Goal: Transaction & Acquisition: Purchase product/service

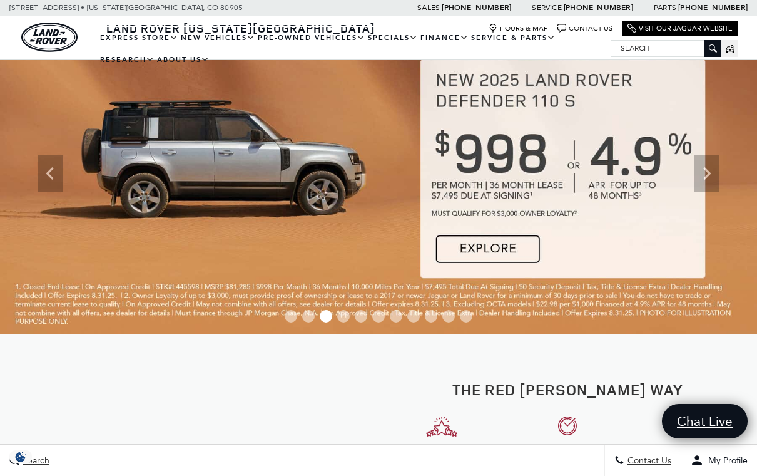
click at [0, 0] on link "View Certified Pre-Owned" at bounding box center [0, 0] width 0 height 0
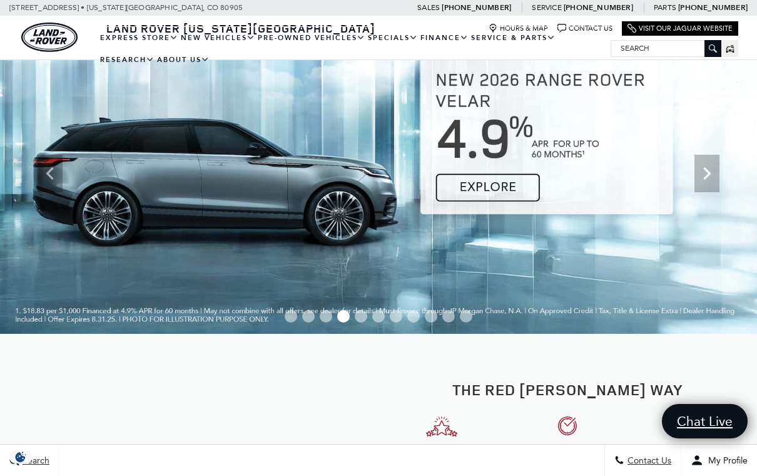
click at [0, 0] on link "View Certified Pre-Owned" at bounding box center [0, 0] width 0 height 0
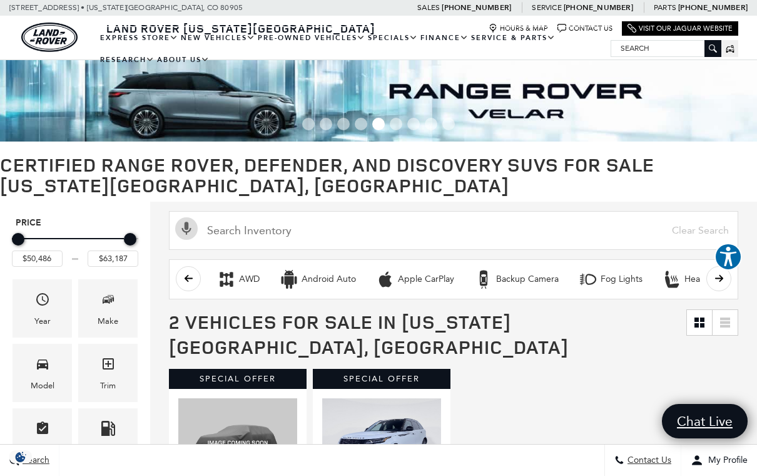
click at [0, 0] on link "View All Pre-Owned Vehicles" at bounding box center [0, 0] width 0 height 0
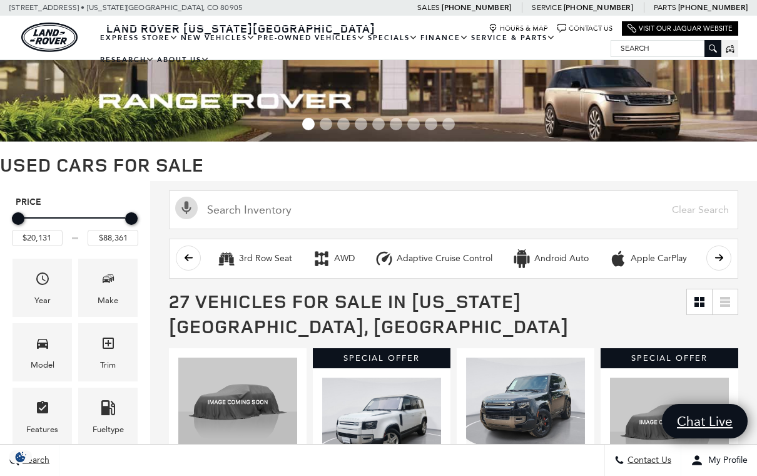
click at [50, 365] on div "Model" at bounding box center [43, 365] width 24 height 14
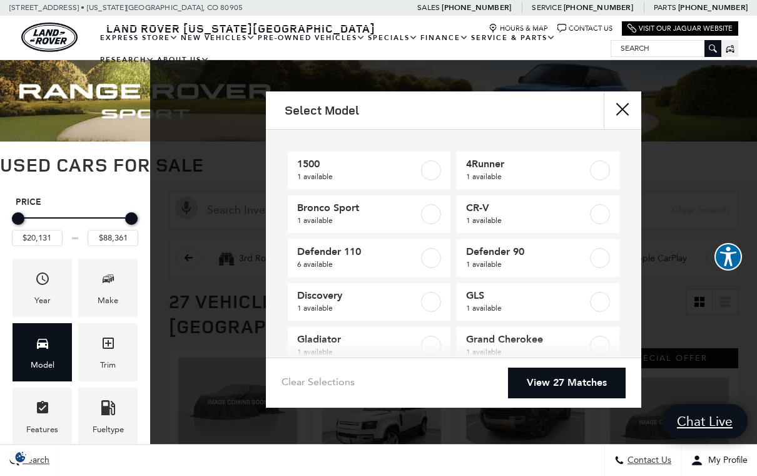
click at [431, 259] on label at bounding box center [431, 258] width 20 height 20
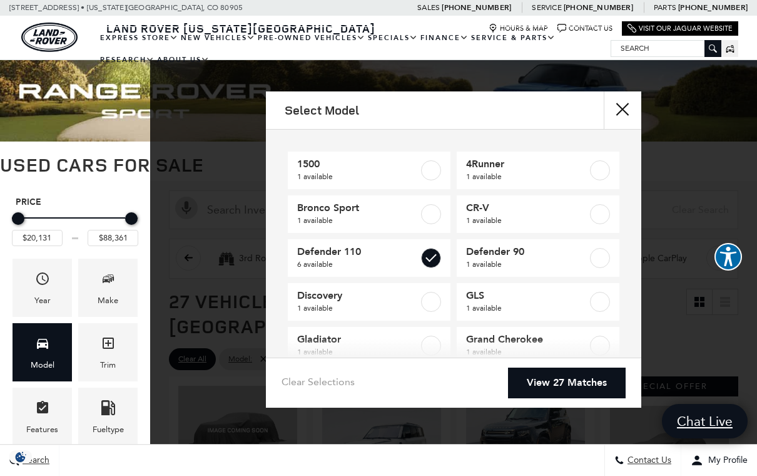
type input "$42,276"
checkbox input "true"
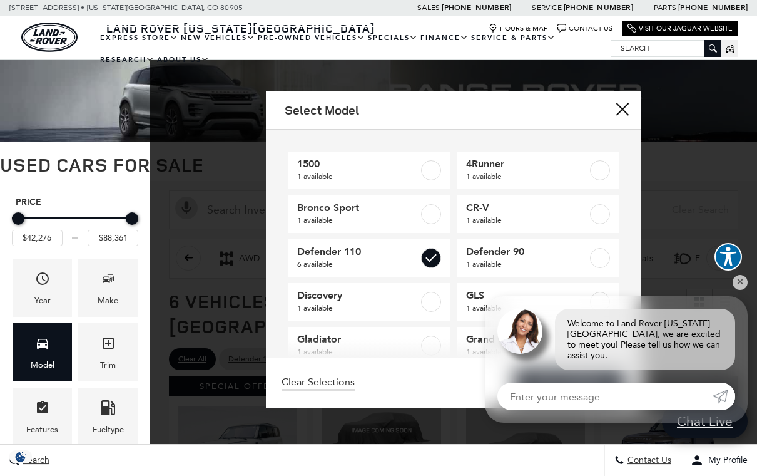
click at [621, 113] on button "close" at bounding box center [623, 110] width 38 height 38
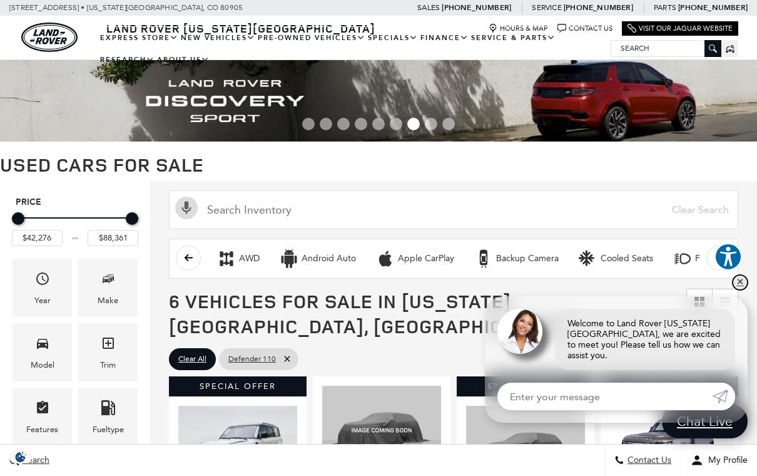
click at [745, 290] on link "✕" at bounding box center [740, 282] width 15 height 15
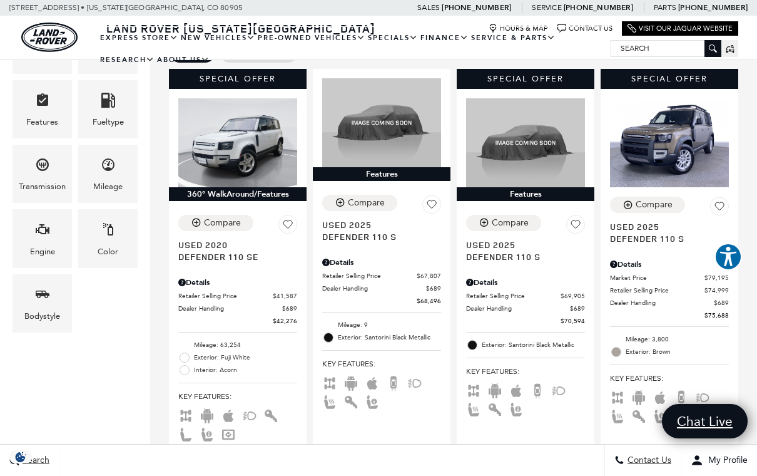
scroll to position [307, 0]
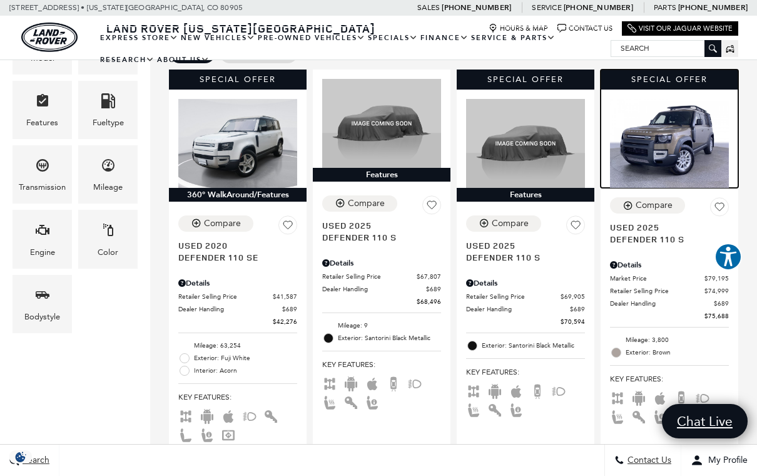
click at [674, 100] on img at bounding box center [669, 144] width 119 height 90
click at [693, 99] on img at bounding box center [669, 144] width 119 height 90
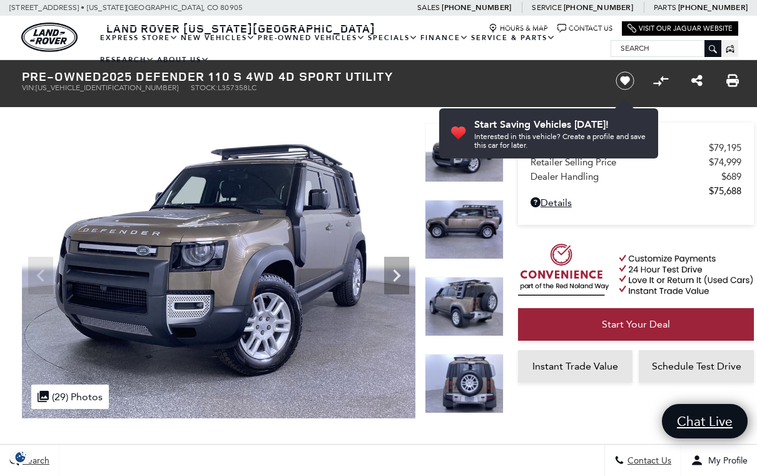
click at [401, 274] on icon "Next" at bounding box center [396, 275] width 25 height 25
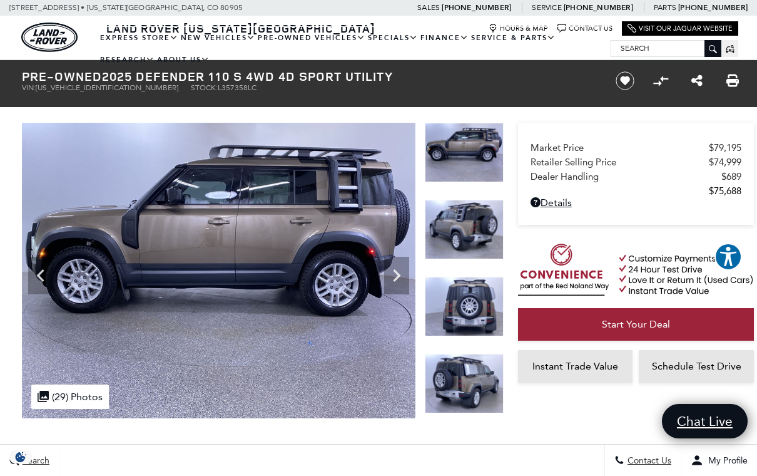
click at [399, 277] on icon "Next" at bounding box center [397, 275] width 8 height 13
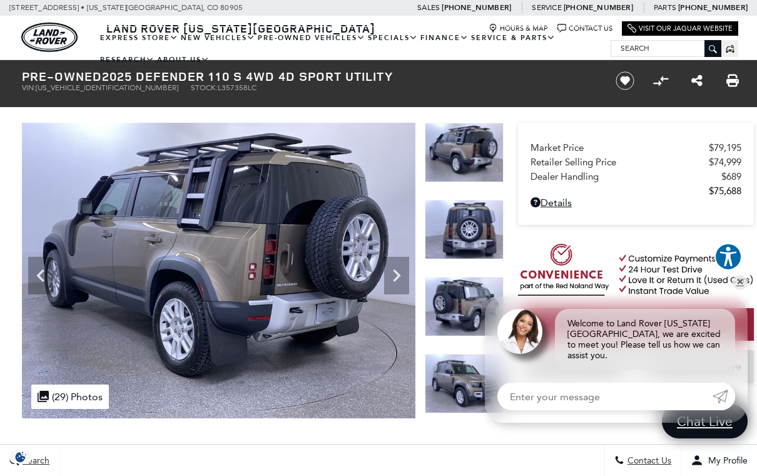
click at [400, 278] on icon "Next" at bounding box center [396, 275] width 25 height 25
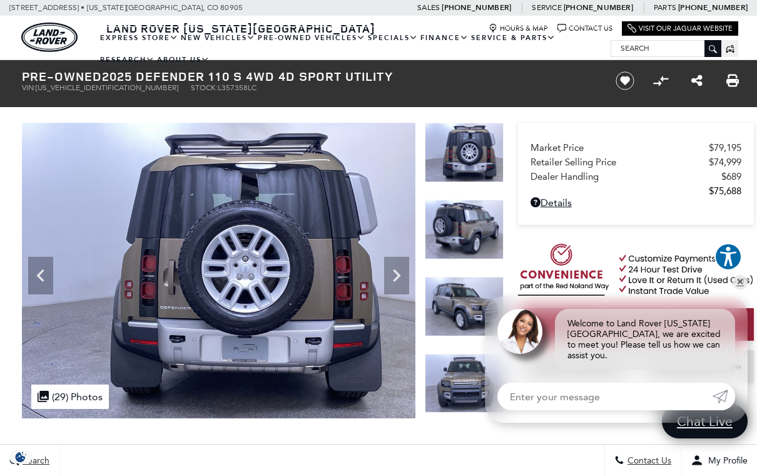
click at [404, 276] on icon "Next" at bounding box center [396, 275] width 25 height 25
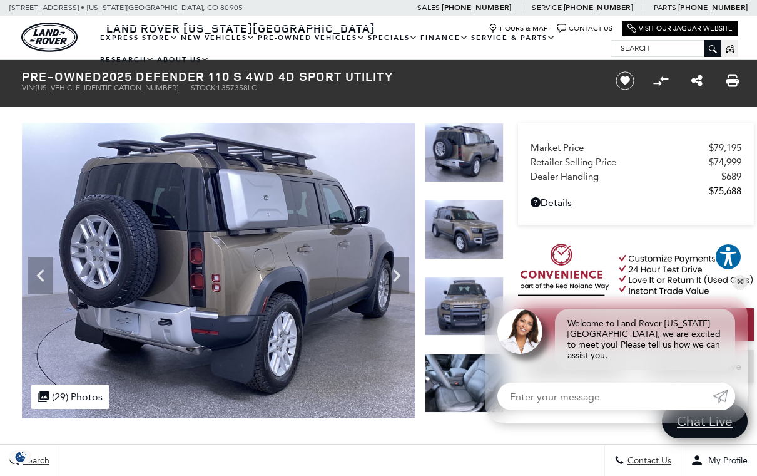
click at [404, 274] on icon "Next" at bounding box center [396, 275] width 25 height 25
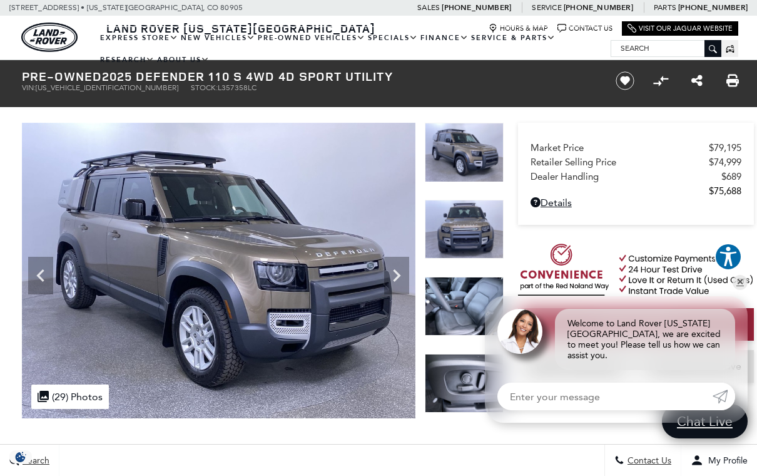
click at [409, 273] on icon "Next" at bounding box center [396, 275] width 25 height 25
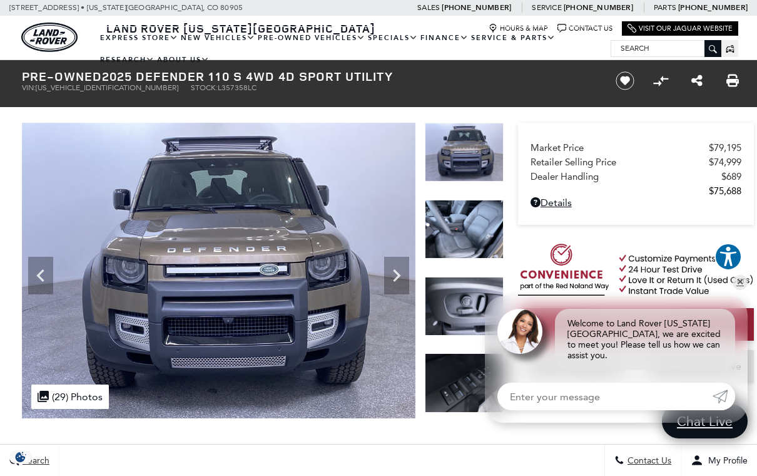
click at [394, 276] on icon "Next" at bounding box center [396, 275] width 25 height 25
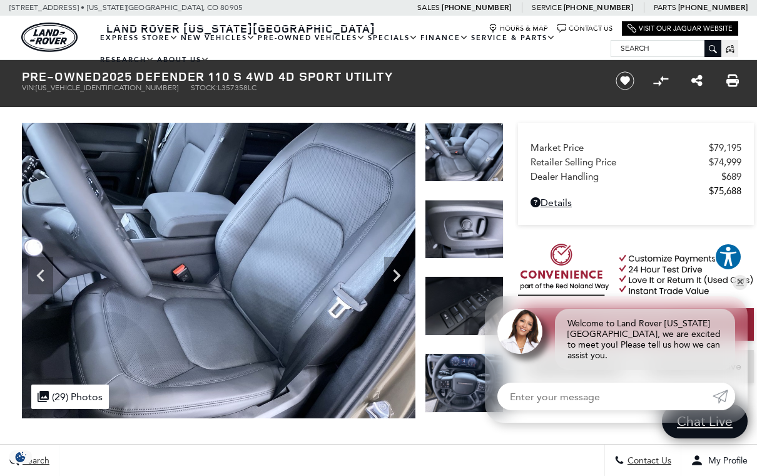
click at [402, 280] on icon "Next" at bounding box center [396, 275] width 25 height 25
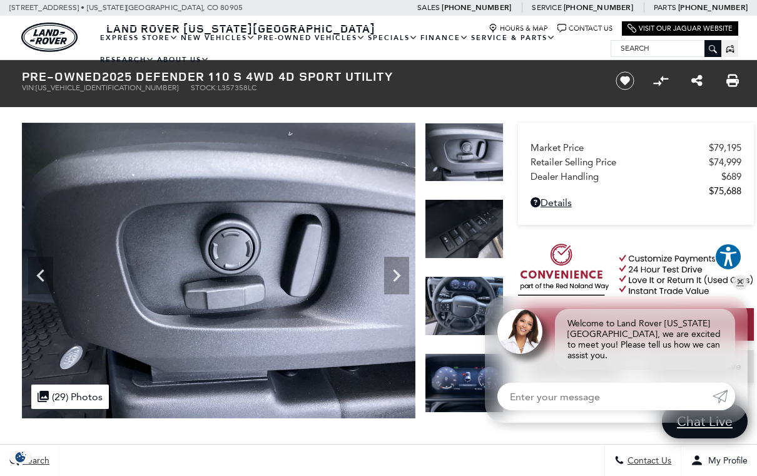
click at [401, 272] on icon "Next" at bounding box center [396, 275] width 25 height 25
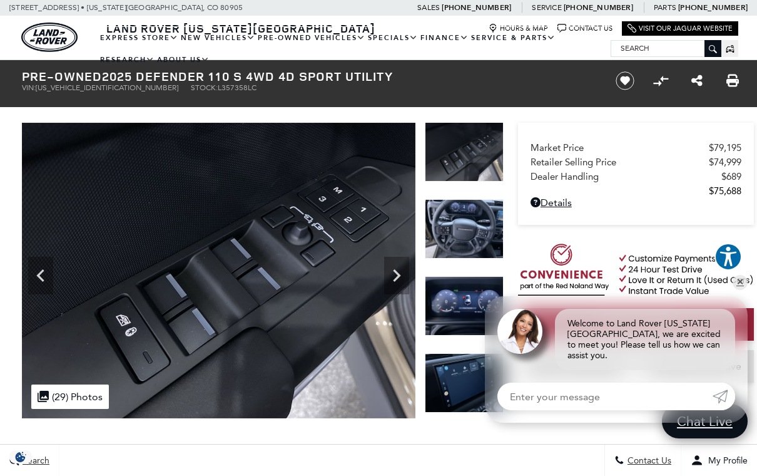
click at [404, 279] on icon "Next" at bounding box center [396, 275] width 25 height 25
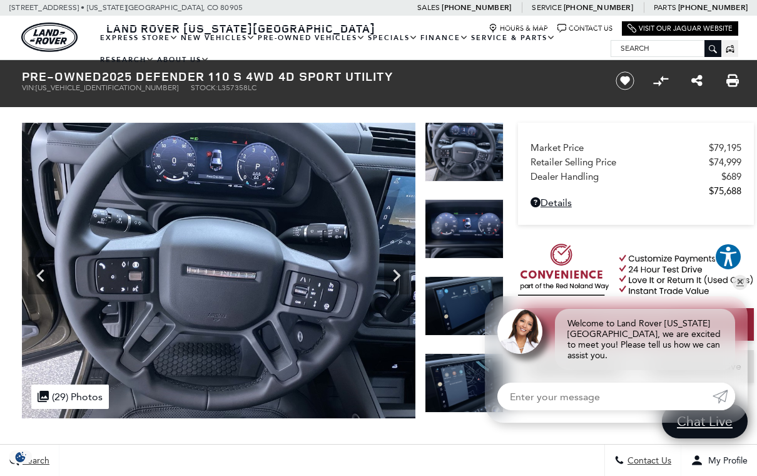
click at [396, 277] on icon "Next" at bounding box center [396, 275] width 25 height 25
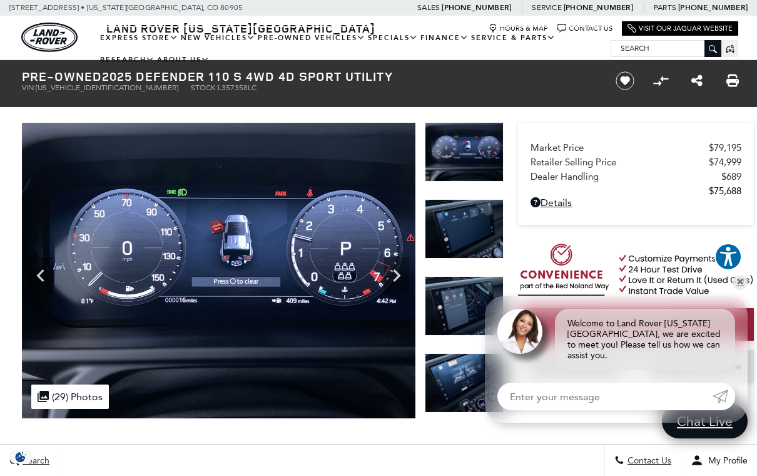
click at [398, 281] on icon "Next" at bounding box center [396, 275] width 25 height 25
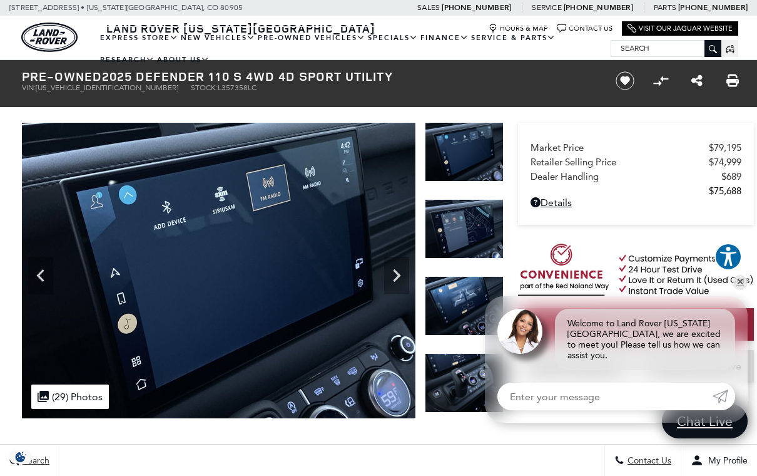
click at [401, 277] on icon "Next" at bounding box center [396, 275] width 25 height 25
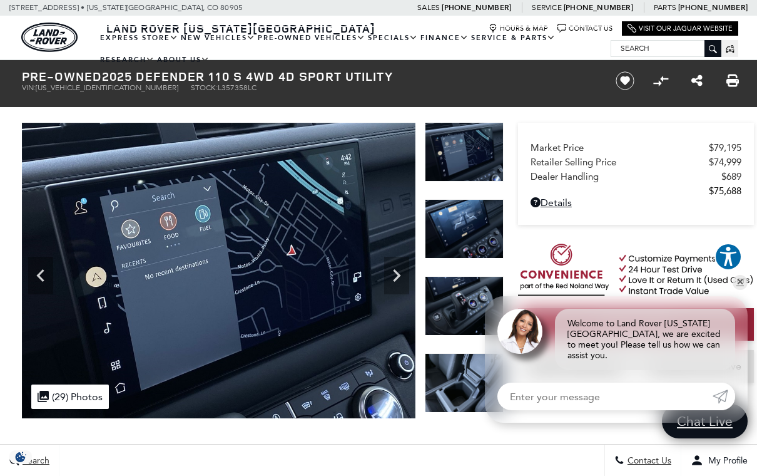
click at [396, 275] on icon "Next" at bounding box center [396, 275] width 25 height 25
click at [399, 281] on icon "Next" at bounding box center [396, 275] width 25 height 25
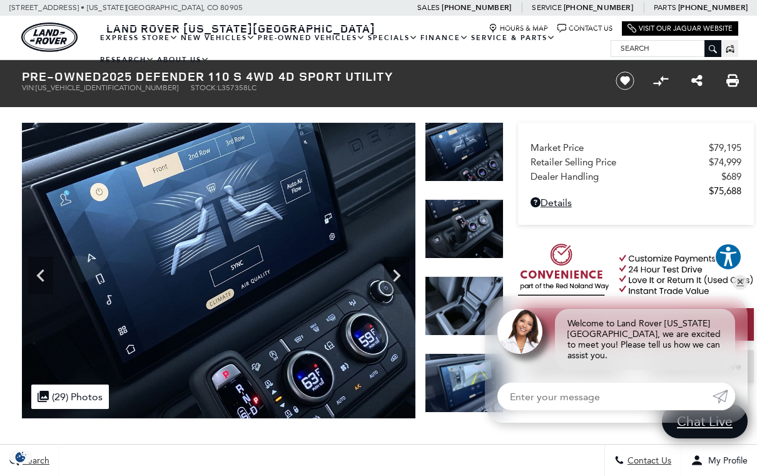
click at [400, 277] on icon "Next" at bounding box center [396, 275] width 25 height 25
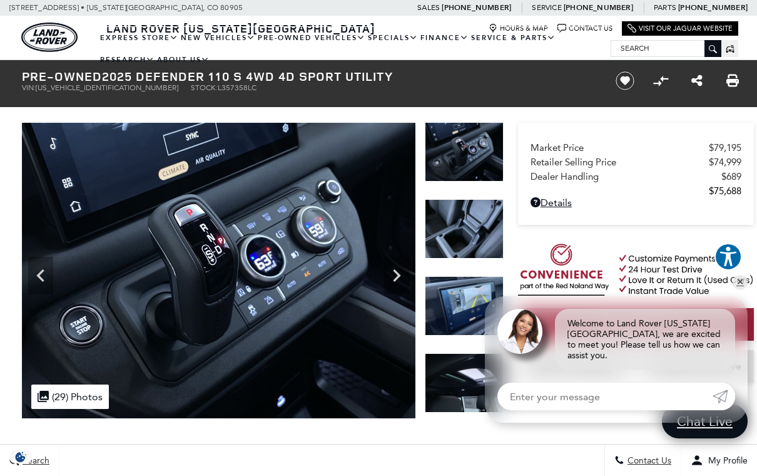
click at [403, 277] on icon "Next" at bounding box center [396, 275] width 25 height 25
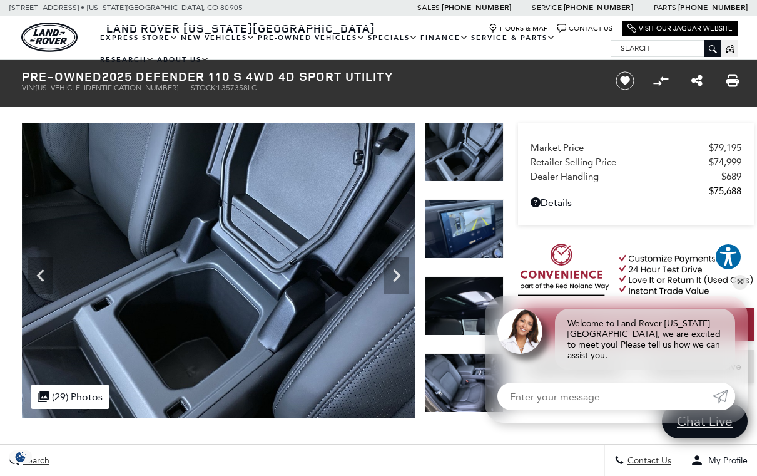
click at [401, 279] on icon "Next" at bounding box center [396, 275] width 25 height 25
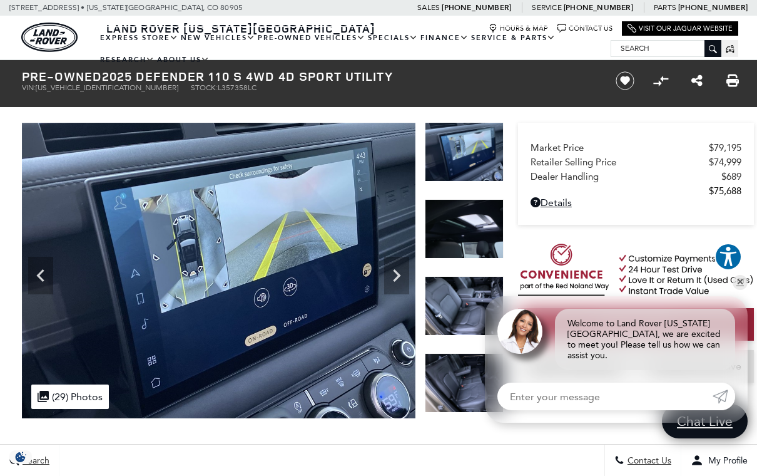
click at [404, 278] on icon "Next" at bounding box center [396, 275] width 25 height 25
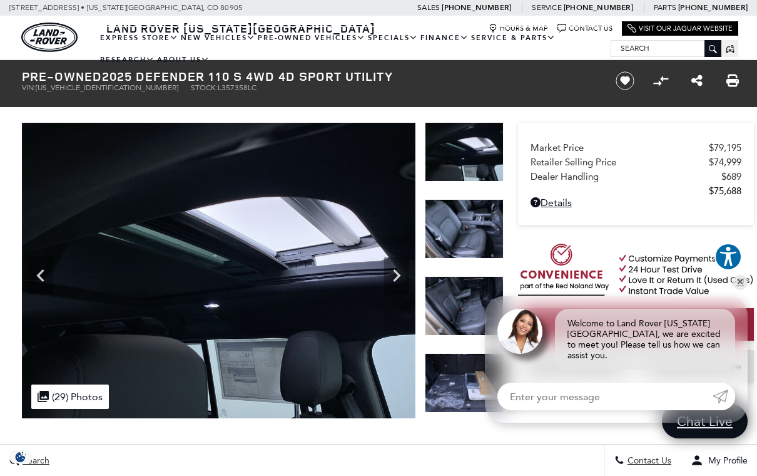
click at [406, 280] on icon "Next" at bounding box center [396, 275] width 25 height 25
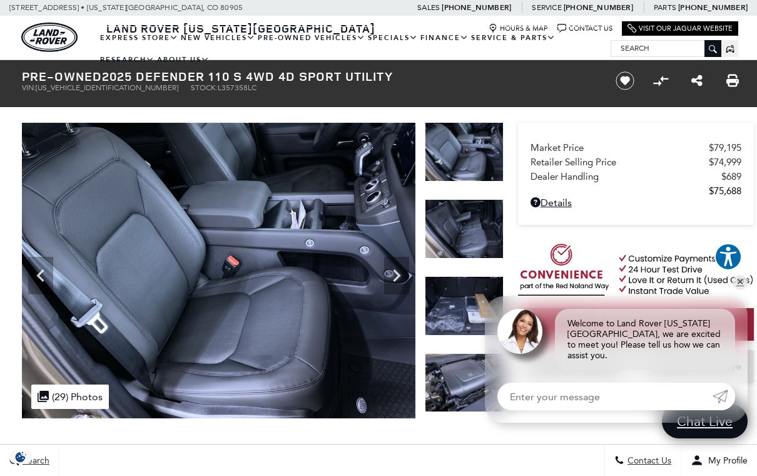
click at [401, 279] on icon "Next" at bounding box center [396, 275] width 25 height 25
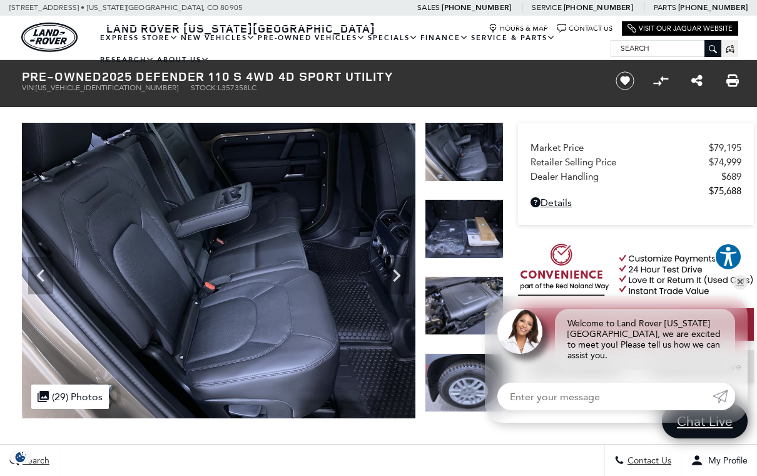
click at [404, 271] on icon "Next" at bounding box center [396, 275] width 25 height 25
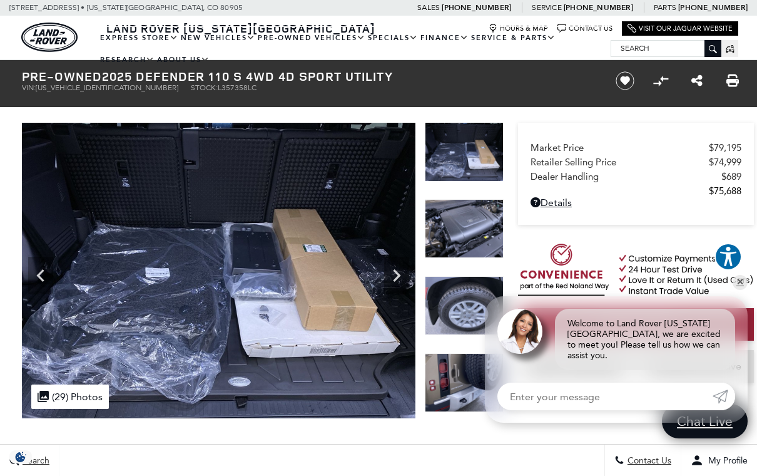
click at [400, 274] on icon "Next" at bounding box center [396, 275] width 25 height 25
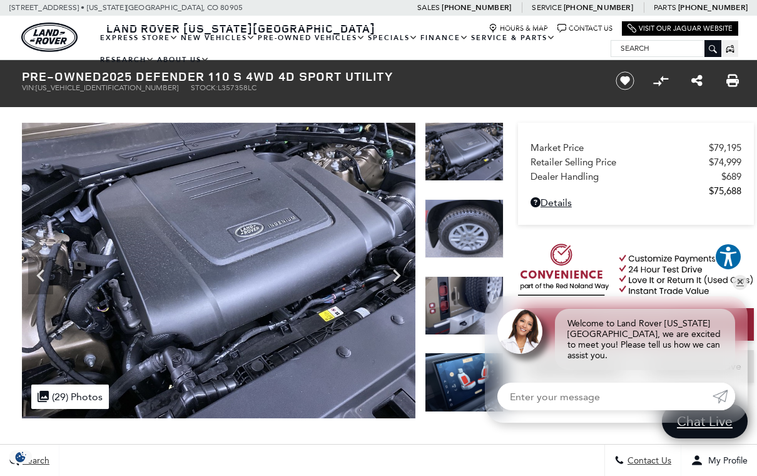
click at [403, 268] on icon "Next" at bounding box center [396, 275] width 25 height 25
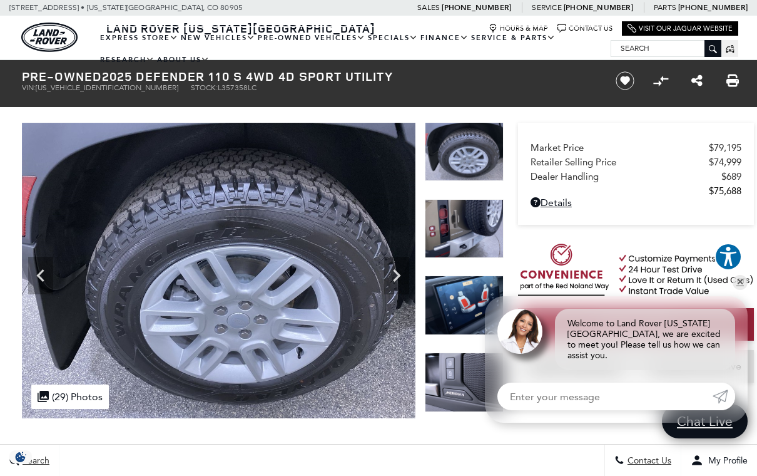
click at [402, 265] on icon "Next" at bounding box center [396, 275] width 25 height 25
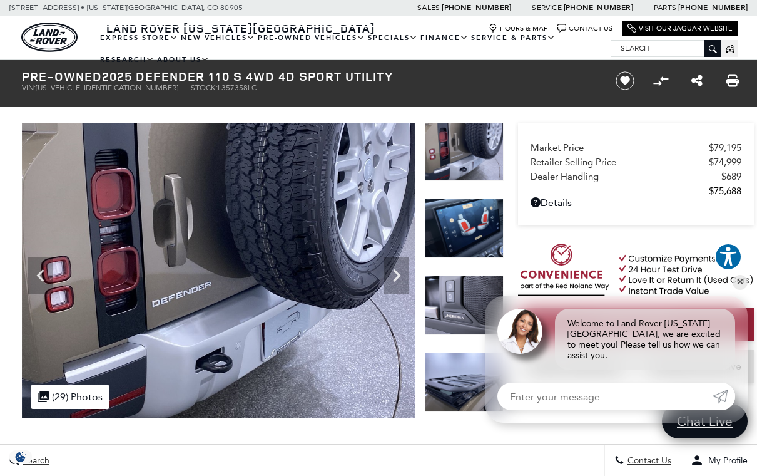
click at [402, 269] on icon "Next" at bounding box center [396, 275] width 25 height 25
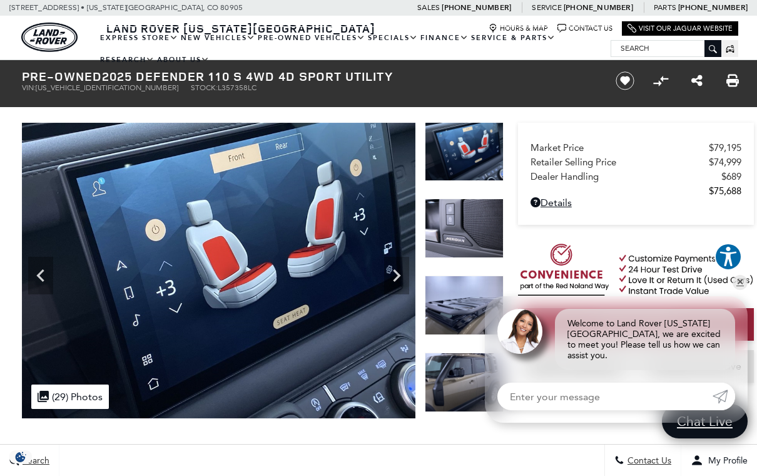
click at [408, 267] on icon "Next" at bounding box center [396, 275] width 25 height 25
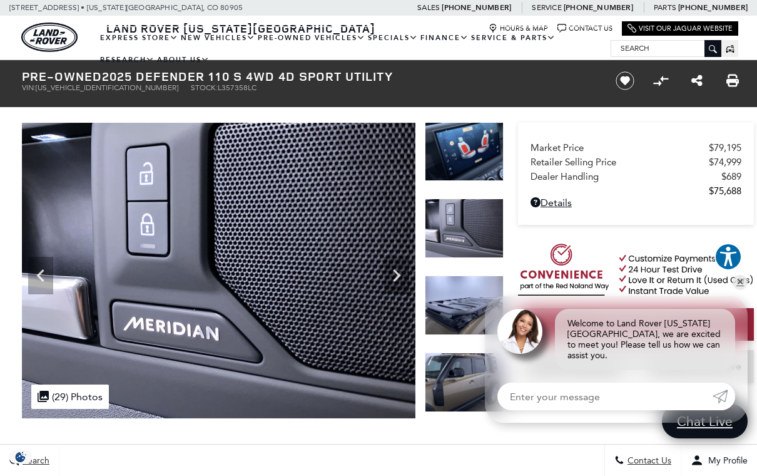
click at [402, 267] on icon "Next" at bounding box center [396, 275] width 25 height 25
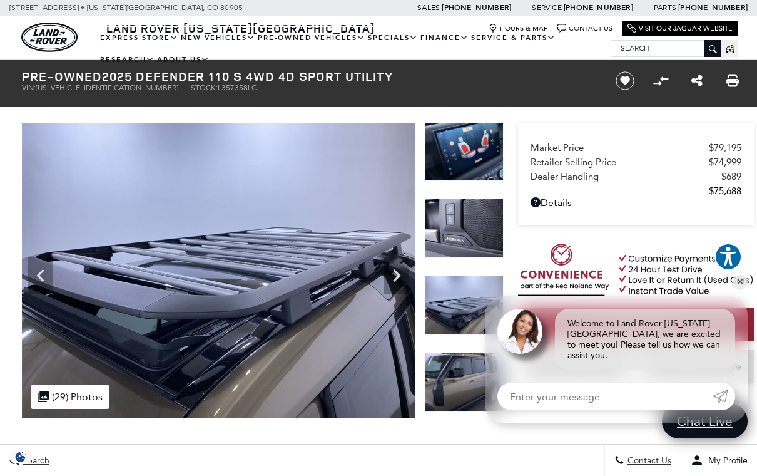
click at [404, 272] on icon "Next" at bounding box center [396, 275] width 25 height 25
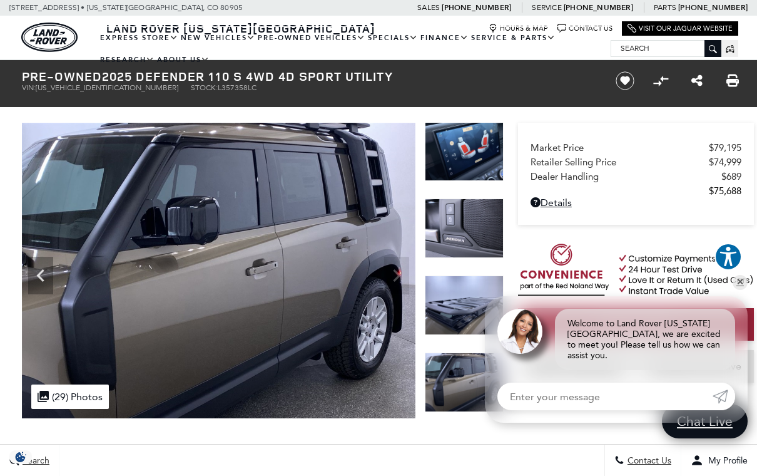
click at [409, 265] on img at bounding box center [219, 270] width 394 height 295
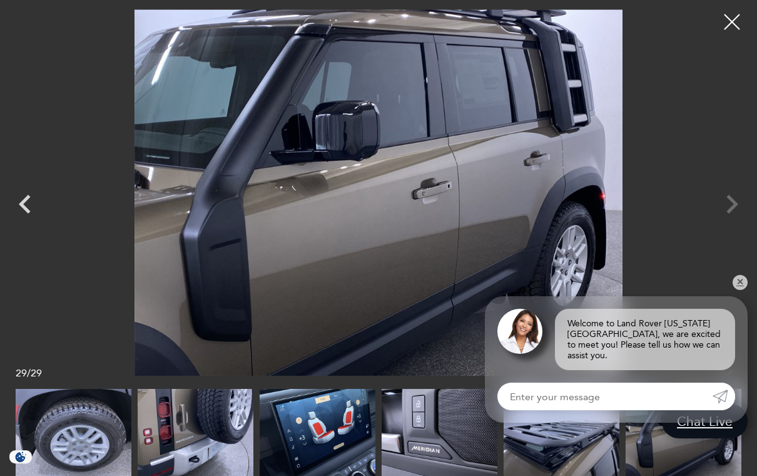
click at [737, 200] on div at bounding box center [378, 192] width 757 height 366
click at [741, 289] on link "✕" at bounding box center [740, 282] width 15 height 15
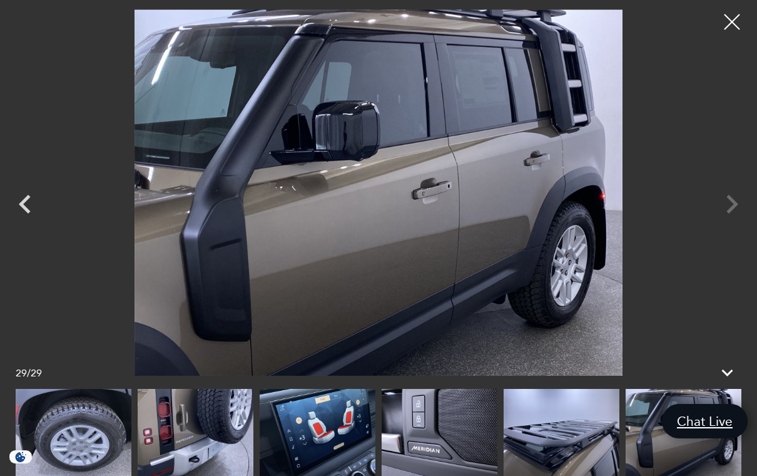
click at [732, 28] on div at bounding box center [732, 21] width 31 height 31
